Goal: Task Accomplishment & Management: Use online tool/utility

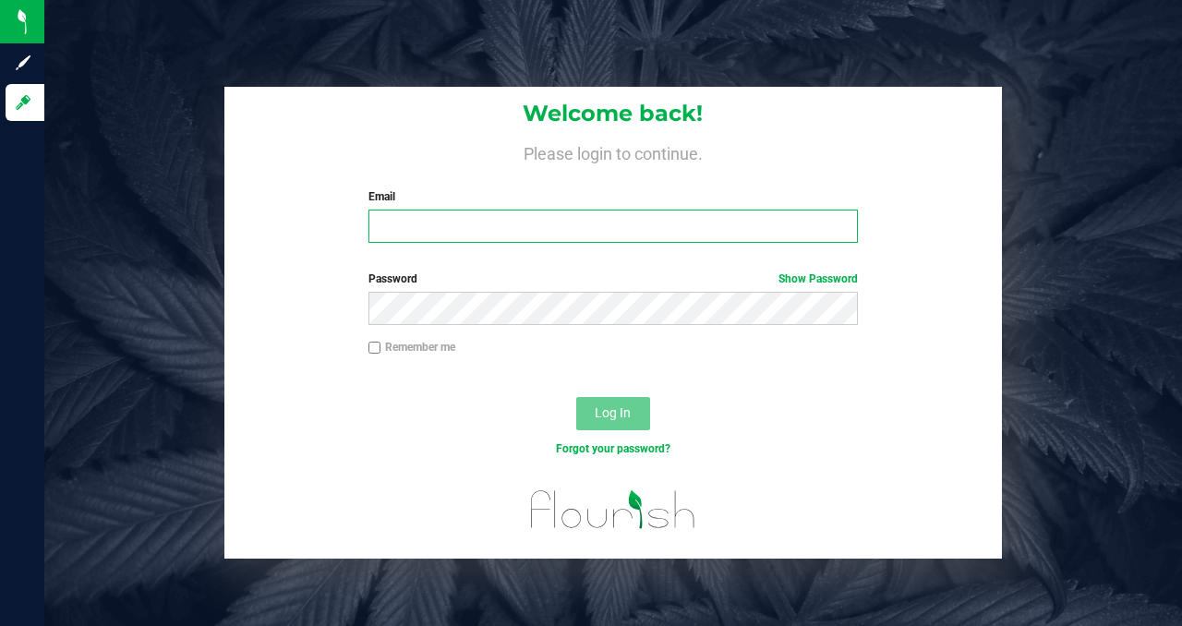
type input "[PERSON_NAME][EMAIL_ADDRESS][DOMAIN_NAME]"
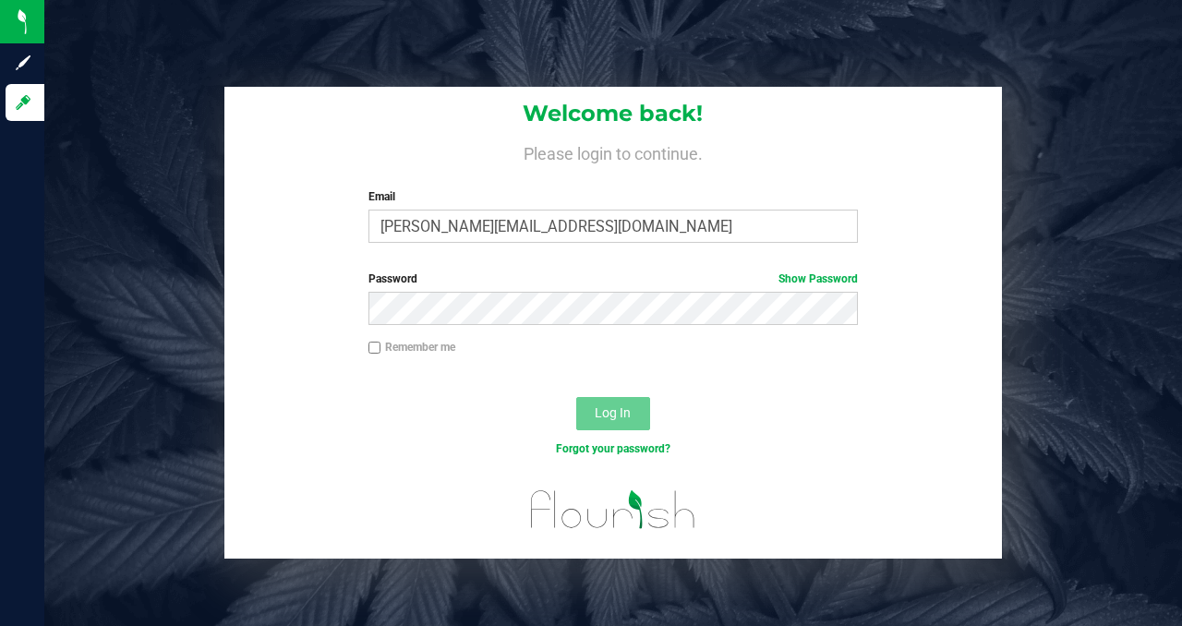
click at [332, 382] on div at bounding box center [612, 381] width 777 height 15
click at [613, 414] on span "Log In" at bounding box center [613, 413] width 36 height 15
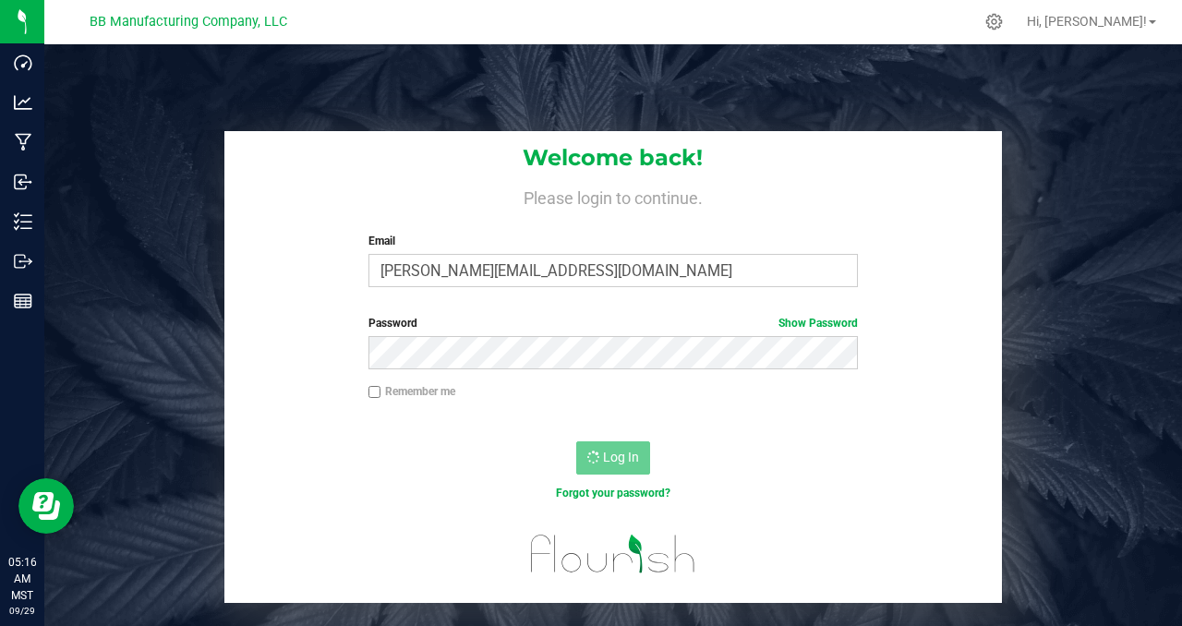
click at [0, 625] on nordpass-portal at bounding box center [0, 626] width 0 height 0
drag, startPoint x: 941, startPoint y: 219, endPoint x: 804, endPoint y: 220, distance: 137.7
click at [0, 625] on nordpass-portal at bounding box center [0, 626] width 0 height 0
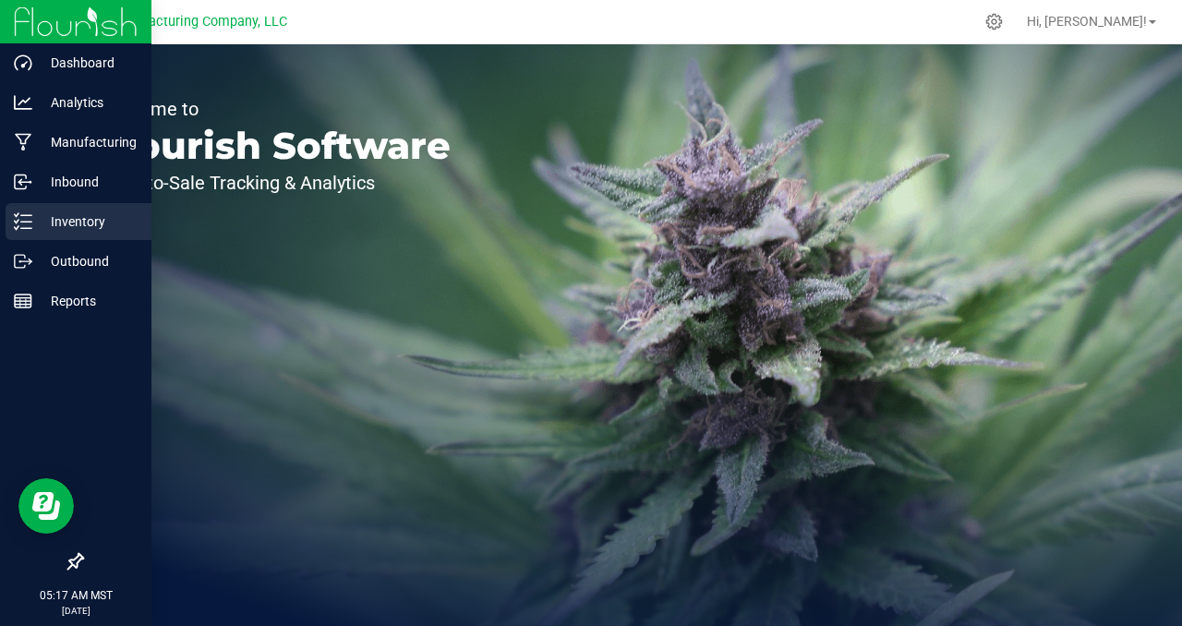
click at [86, 218] on p "Inventory" at bounding box center [87, 222] width 111 height 22
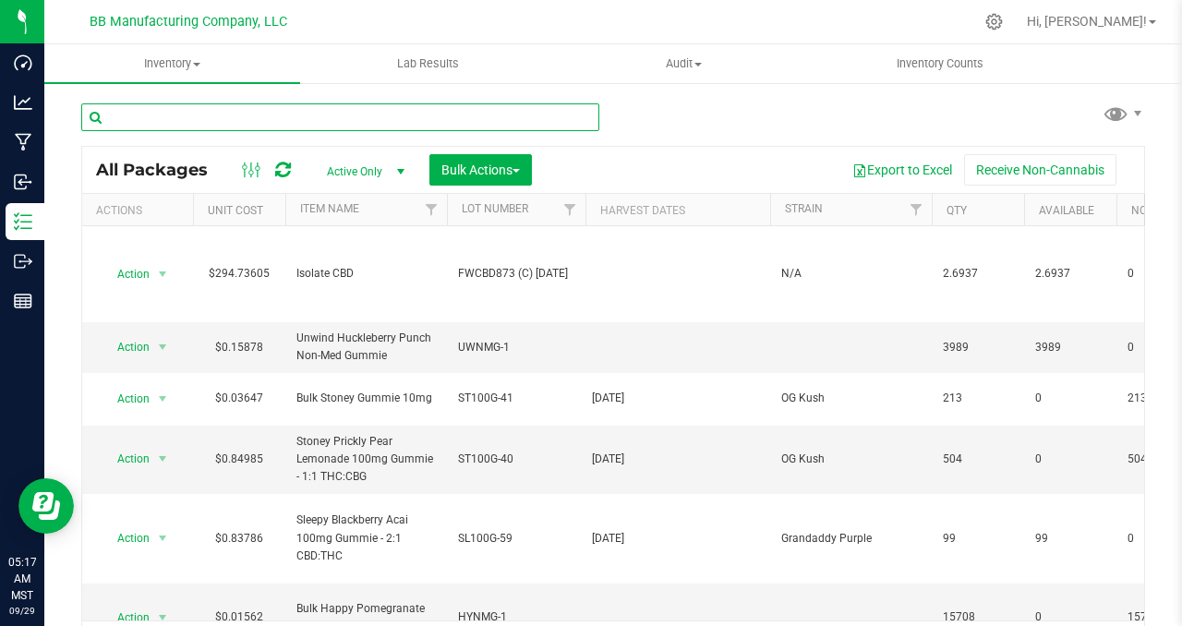
click at [147, 118] on input "text" at bounding box center [340, 117] width 518 height 28
click at [143, 117] on input "text" at bounding box center [340, 117] width 518 height 28
paste input "061525 (C) [DATE]"
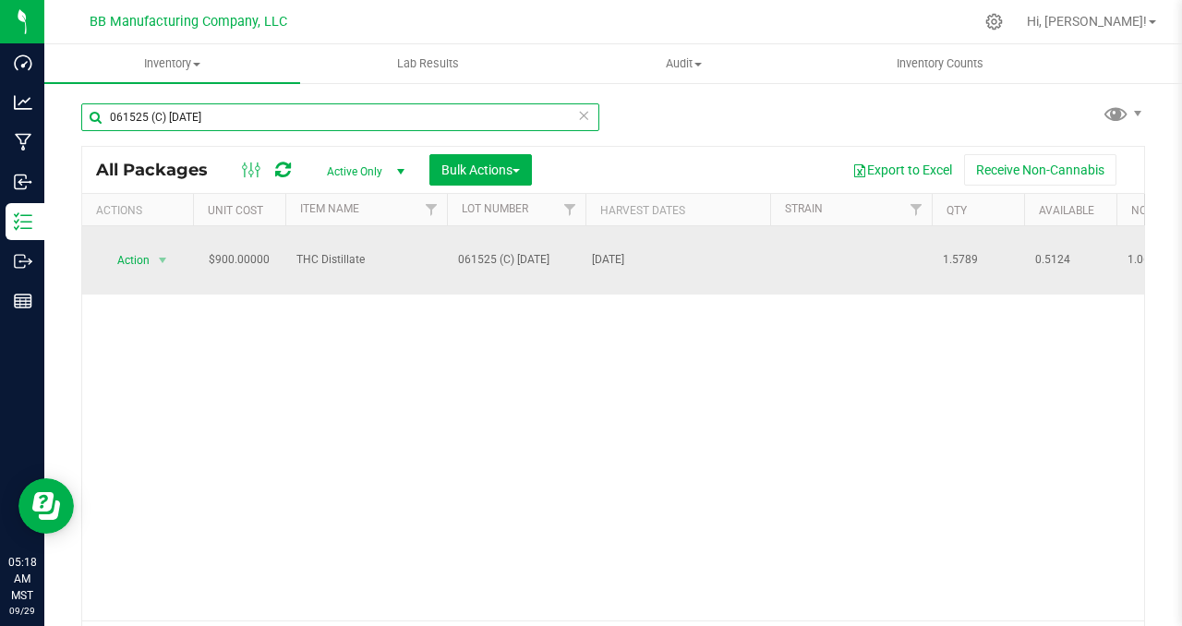
type input "061525 (C) [DATE]"
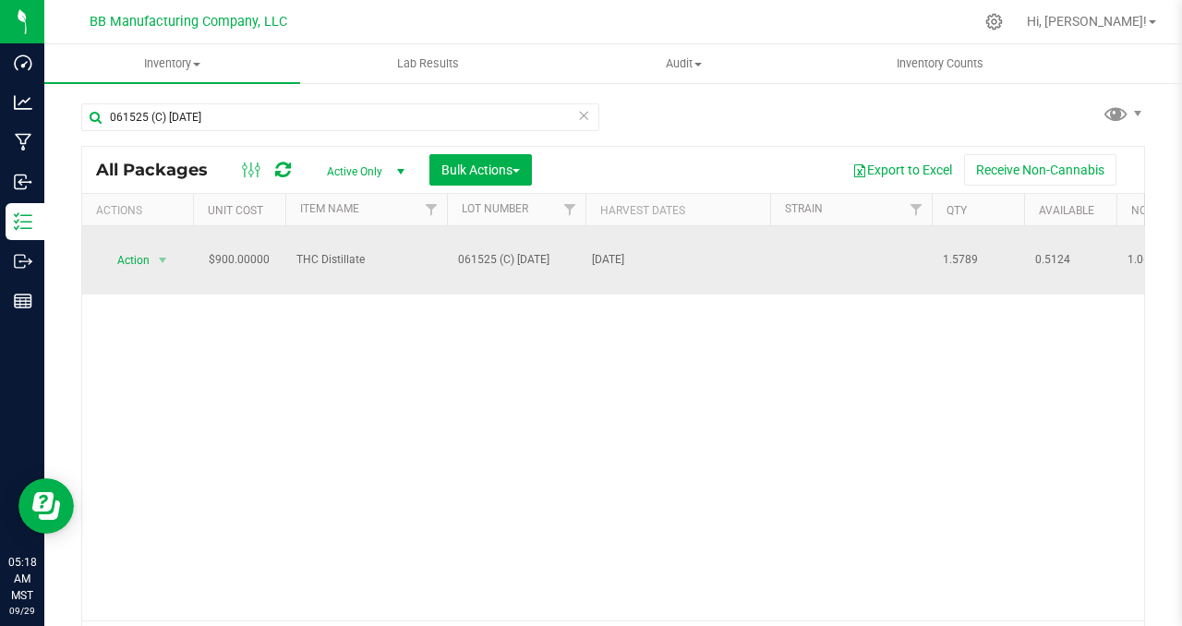
click at [964, 251] on span "1.5789" at bounding box center [978, 260] width 70 height 18
copy span "1.5789"
click at [1056, 251] on span "0.5124" at bounding box center [1071, 260] width 70 height 18
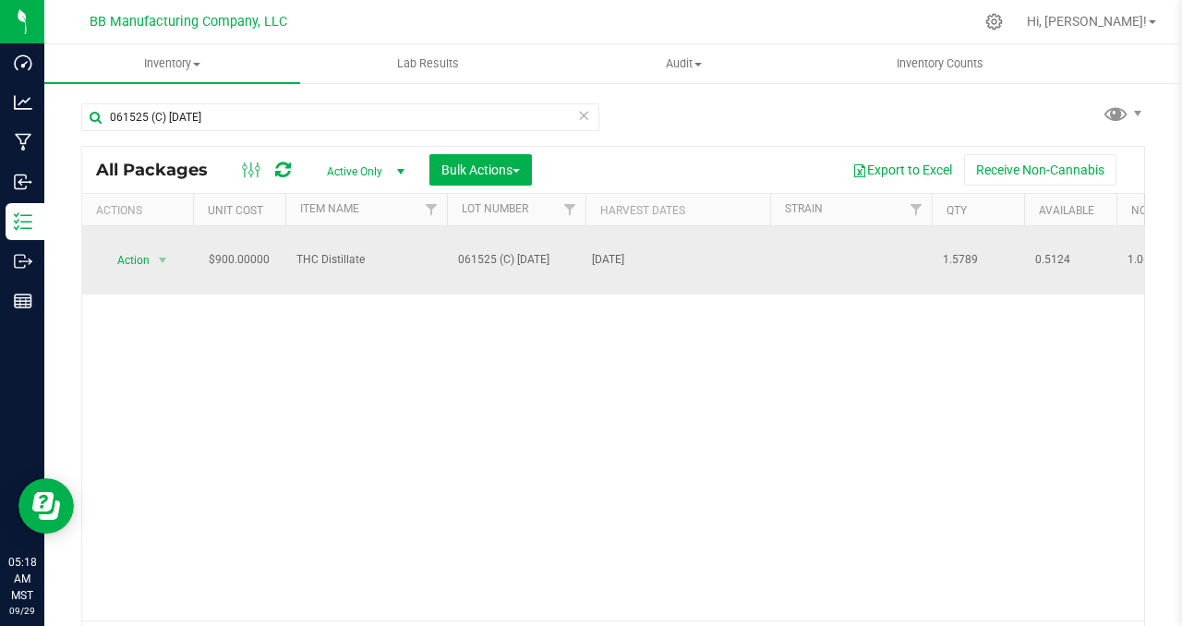
copy span "0.5124"
click at [1143, 251] on span "1.0665" at bounding box center [1163, 260] width 70 height 18
copy span "1.0665"
